Goal: Check status

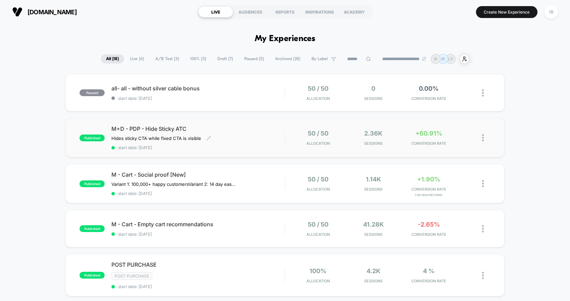
click at [257, 148] on span "start date: [DATE]" at bounding box center [197, 147] width 173 height 5
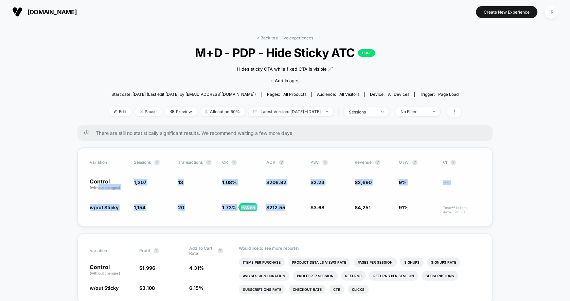
drag, startPoint x: 98, startPoint y: 185, endPoint x: 297, endPoint y: 221, distance: 202.6
click at [297, 221] on div "Variation Sessions ? Transactions ? CR ? AOV ? PSV ? Revenue ? OTW ? CI ? Contr…" at bounding box center [284, 186] width 415 height 79
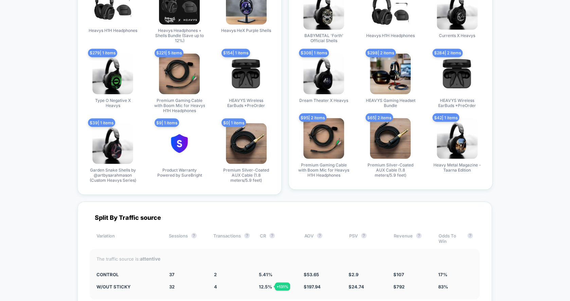
scroll to position [1351, 0]
